Goal: Information Seeking & Learning: Learn about a topic

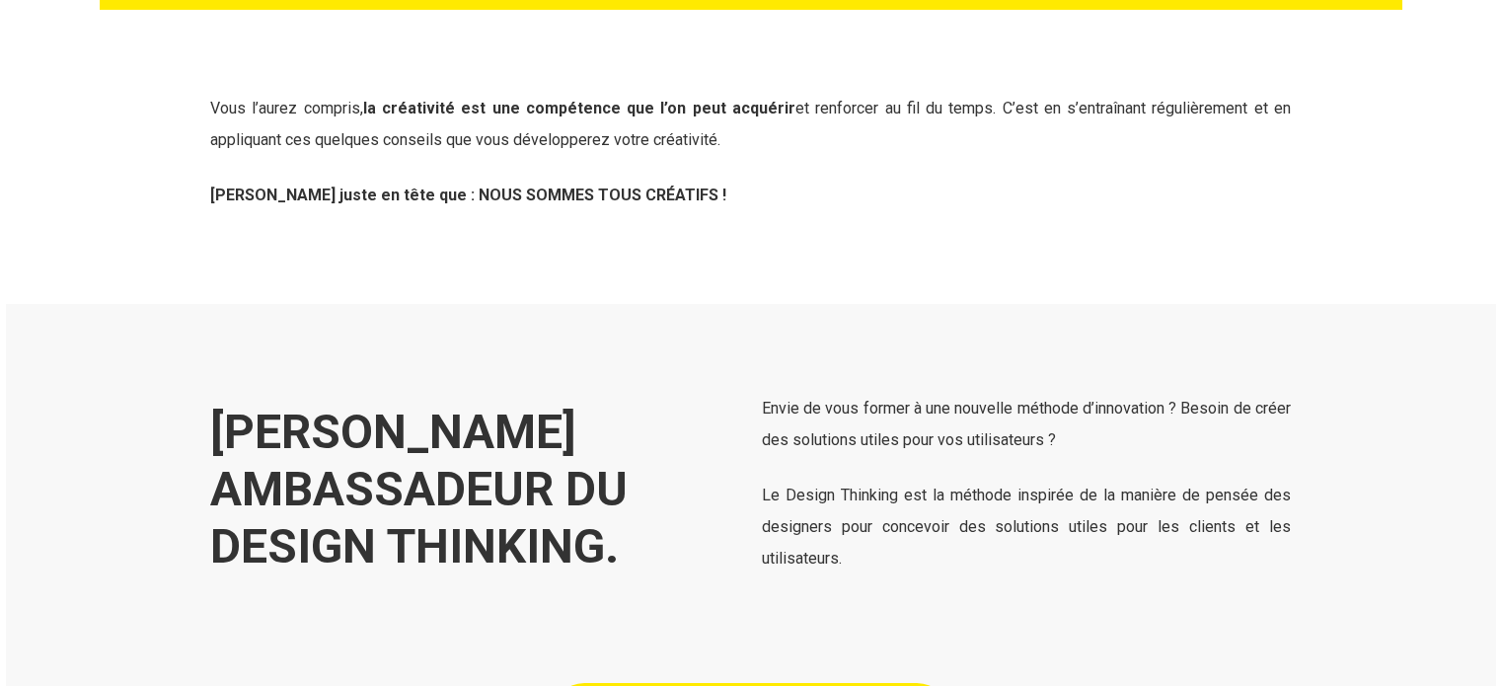
scroll to position [7006, 0]
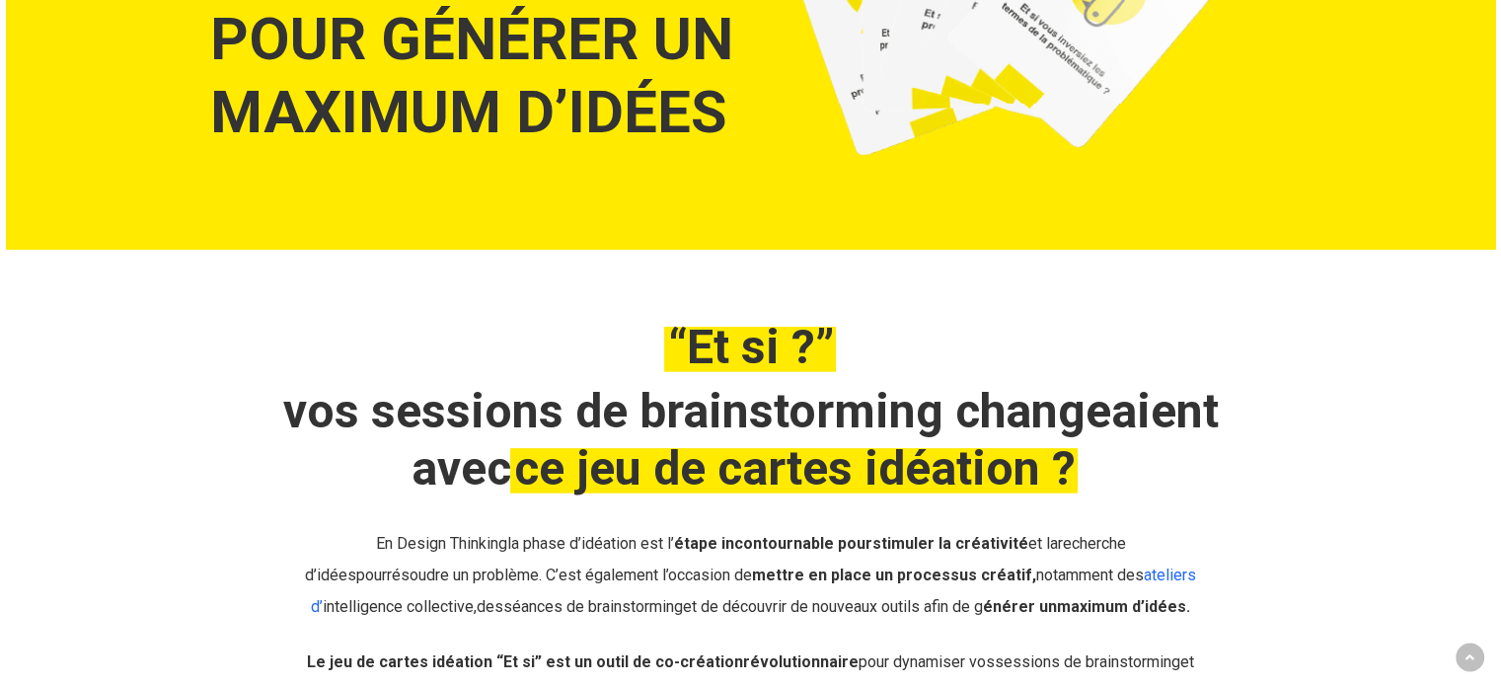
scroll to position [395, 0]
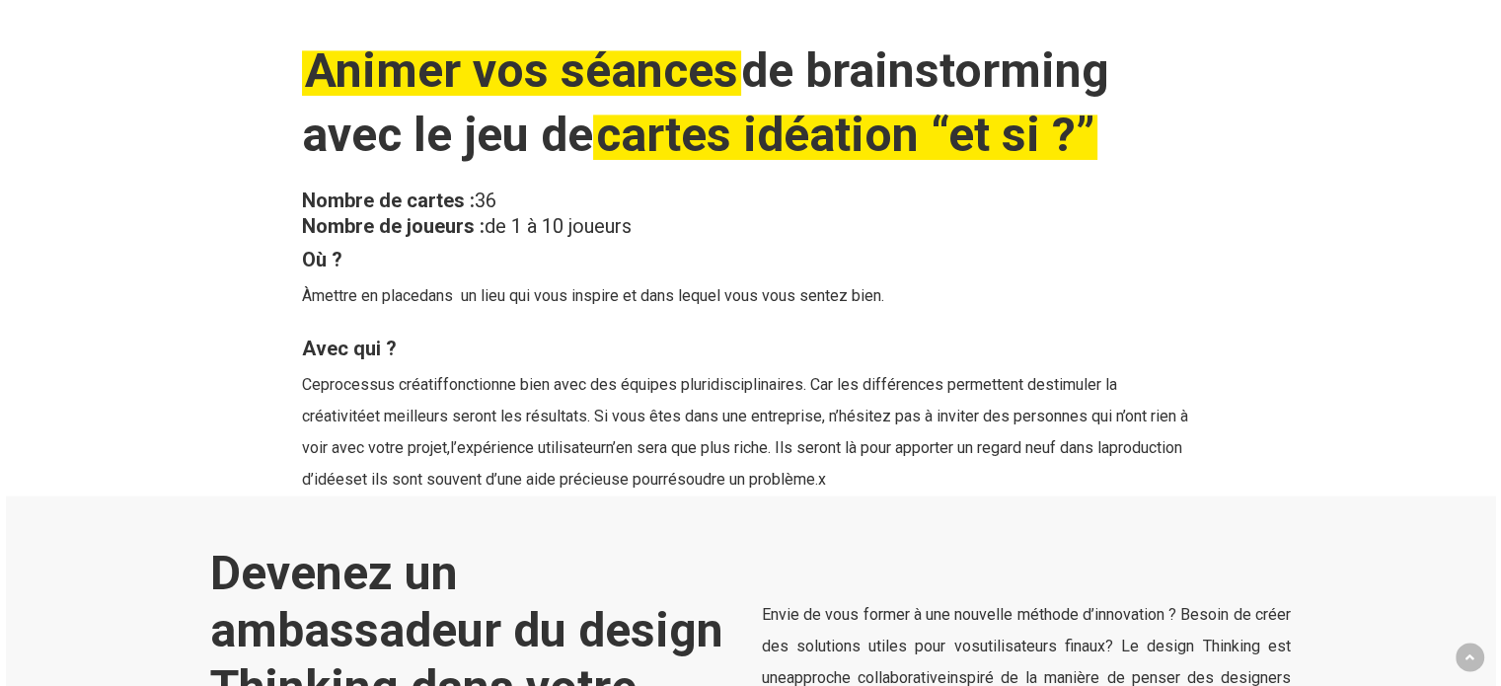
scroll to position [3158, 0]
